Goal: Entertainment & Leisure: Browse casually

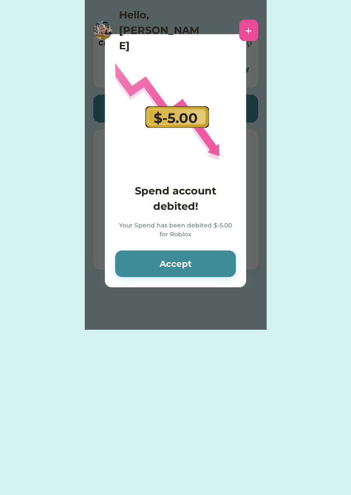
click at [154, 276] on button "Accept" at bounding box center [175, 264] width 121 height 27
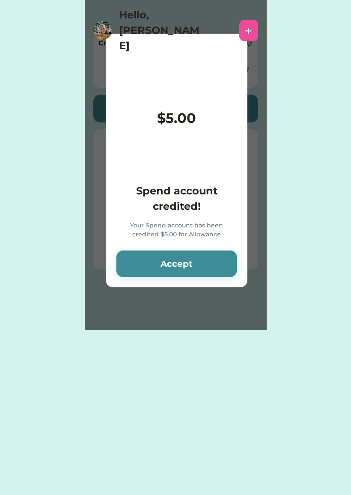
click at [162, 277] on button "Accept" at bounding box center [177, 264] width 121 height 27
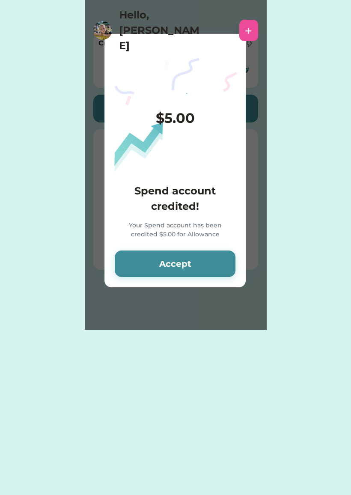
click at [138, 286] on div "$5.00 Spend account credited! Your Spend account has been credited $5.00 for Al…" at bounding box center [175, 160] width 141 height 253
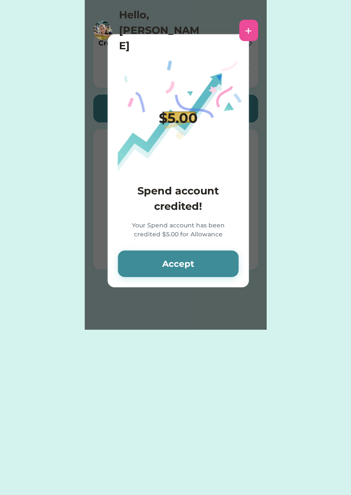
click at [147, 260] on button "Accept" at bounding box center [178, 264] width 121 height 27
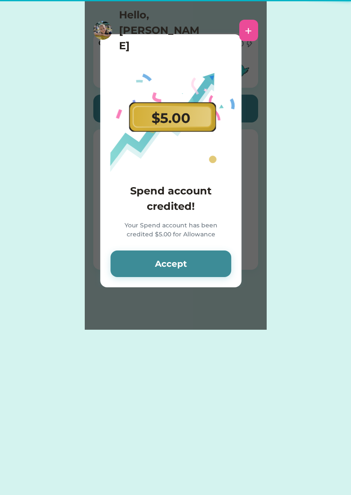
click at [153, 255] on button "Accept" at bounding box center [171, 264] width 121 height 27
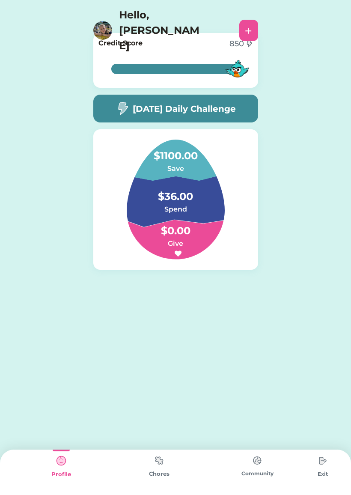
click at [160, 464] on img at bounding box center [159, 461] width 17 height 17
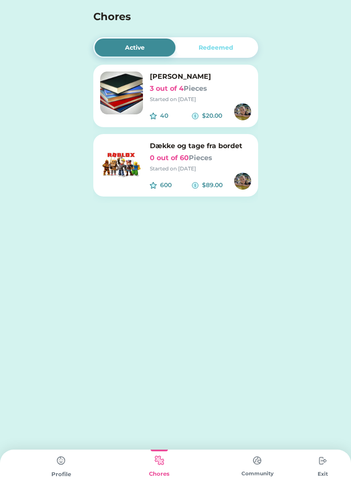
click at [262, 469] on img at bounding box center [257, 461] width 17 height 17
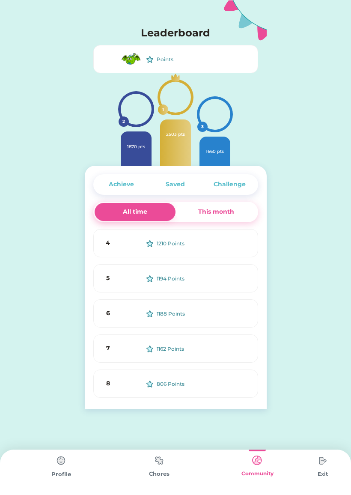
click at [157, 469] on img at bounding box center [159, 461] width 17 height 17
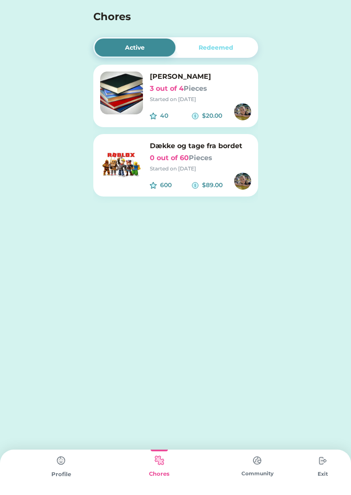
click at [225, 159] on h6 "0 out of 60 Pieces" at bounding box center [201, 158] width 102 height 10
